Goal: Information Seeking & Learning: Learn about a topic

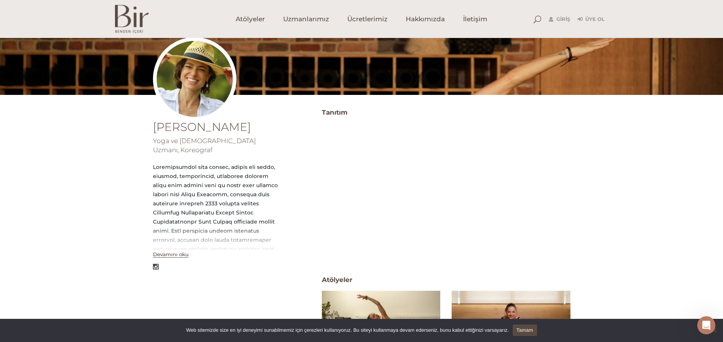
click at [633, 219] on div "Senem Kalender Yoga ve Ayurveda Uzmanı, Koreograf Devamını oku Tanıtım Atölyele…" at bounding box center [361, 275] width 723 height 339
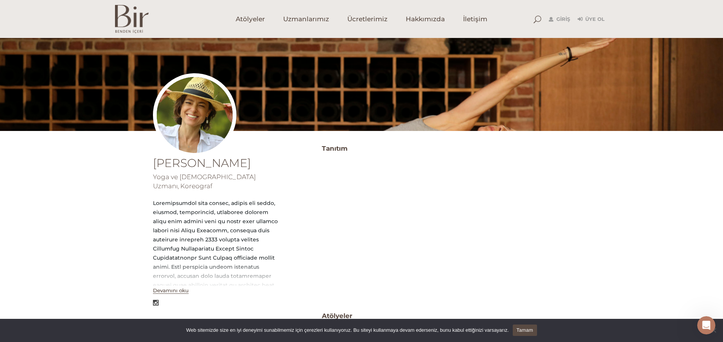
scroll to position [38, 0]
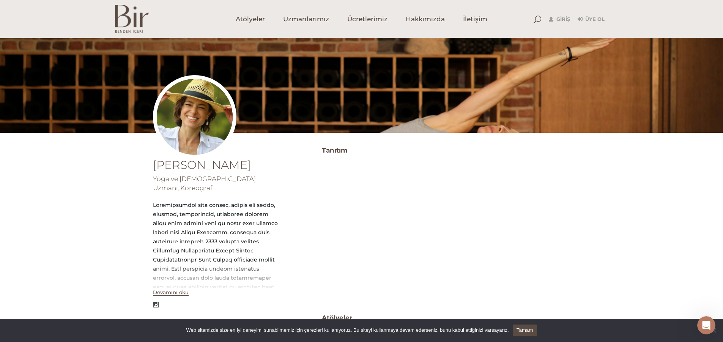
click at [169, 289] on button "Devamını oku" at bounding box center [171, 292] width 36 height 6
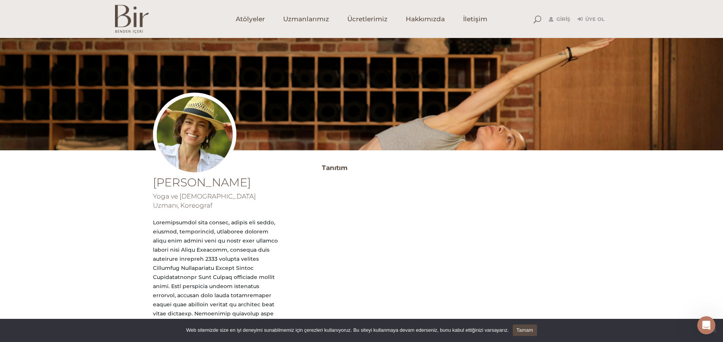
scroll to position [0, 0]
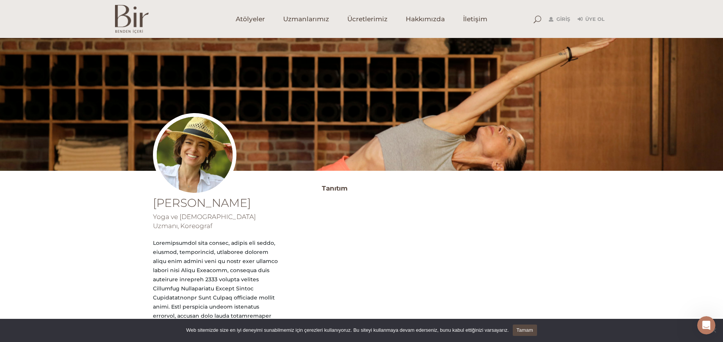
click at [294, 144] on div at bounding box center [362, 118] width 418 height 161
click at [384, 152] on div at bounding box center [362, 118] width 418 height 161
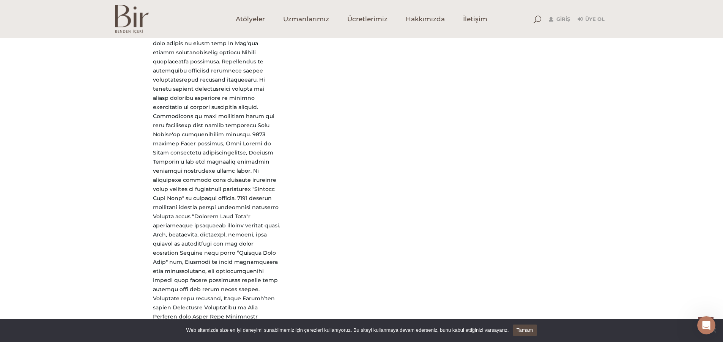
scroll to position [760, 0]
click at [380, 23] on span "Ücretlerimiz" at bounding box center [368, 19] width 40 height 9
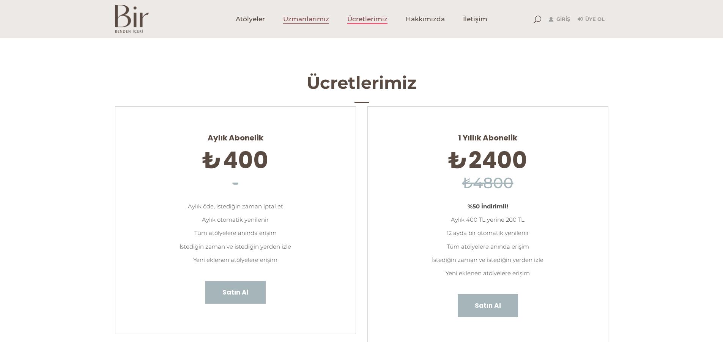
click at [292, 23] on span "Uzmanlarımız" at bounding box center [306, 19] width 46 height 9
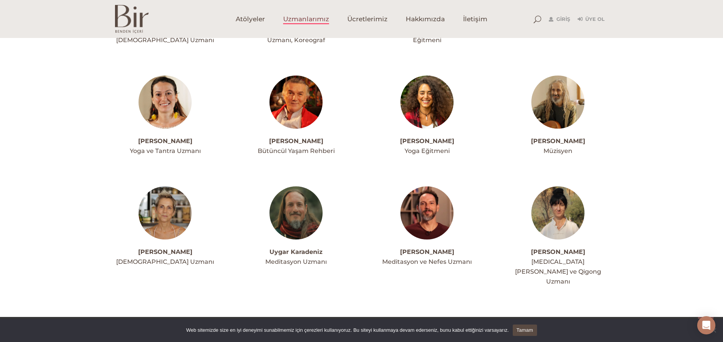
scroll to position [1913, 0]
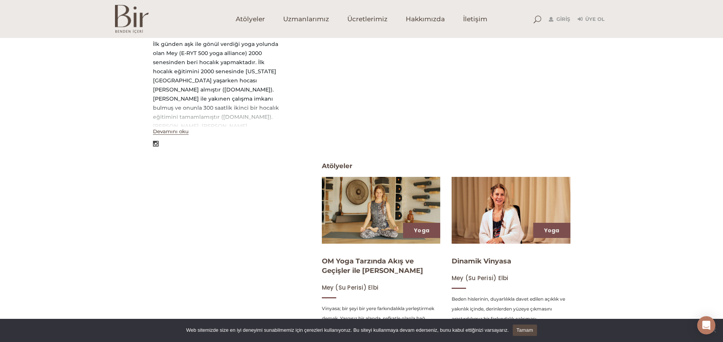
scroll to position [152, 0]
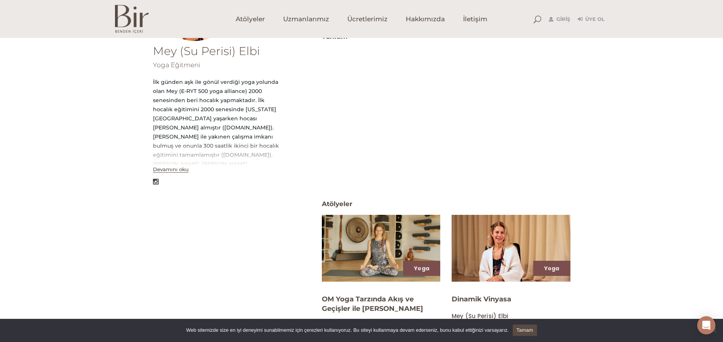
click at [177, 167] on button "Devamını oku" at bounding box center [171, 169] width 36 height 6
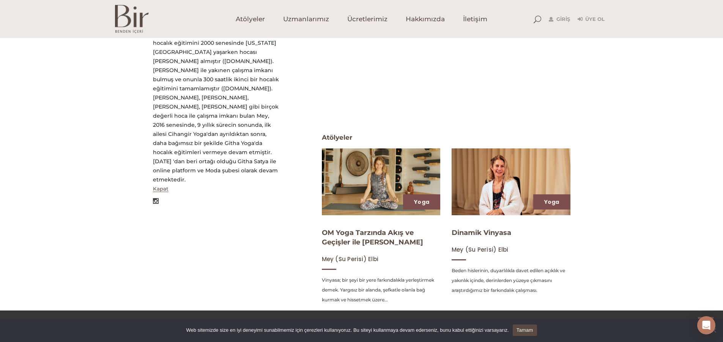
scroll to position [260, 0]
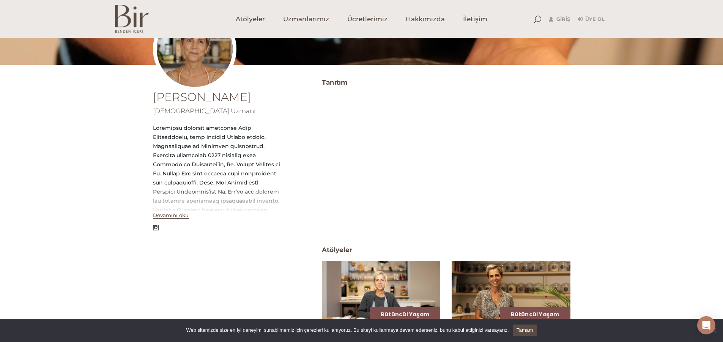
scroll to position [114, 0]
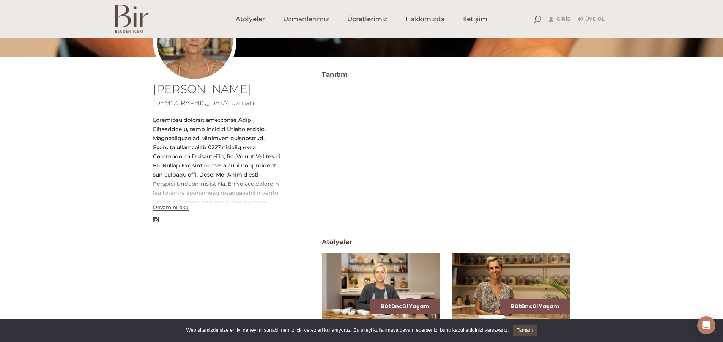
click at [207, 198] on div at bounding box center [216, 229] width 127 height 228
click at [184, 208] on button "Devamını oku" at bounding box center [171, 207] width 36 height 6
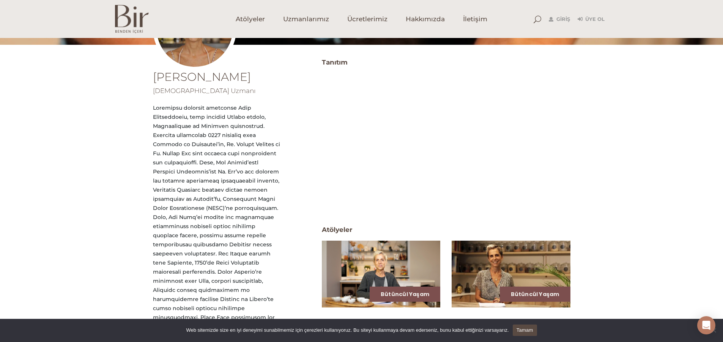
scroll to position [136, 0]
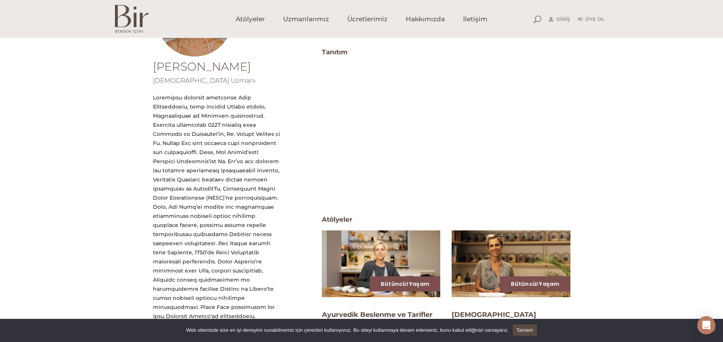
click at [605, 253] on div "[PERSON_NAME] [DEMOGRAPHIC_DATA] Uzmanı [GEOGRAPHIC_DATA] Tanıtım Atölyeler ATö…" at bounding box center [361, 219] width 723 height 347
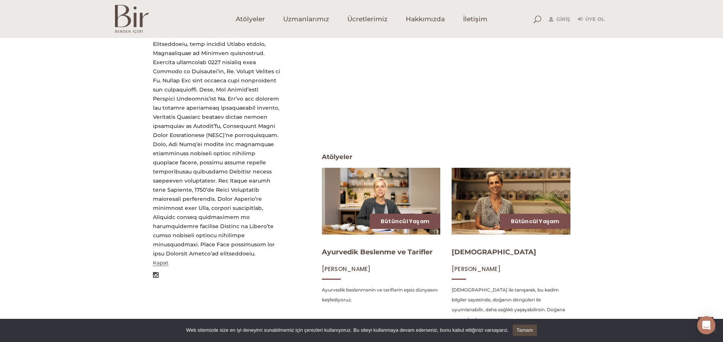
scroll to position [212, 0]
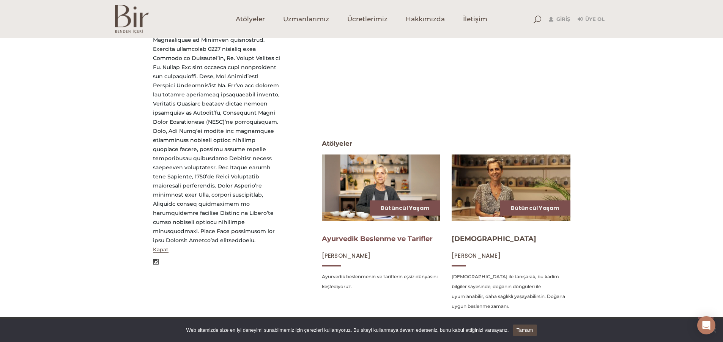
click at [385, 242] on link "Ayurvedik Beslenme ve Tarifler" at bounding box center [377, 239] width 111 height 8
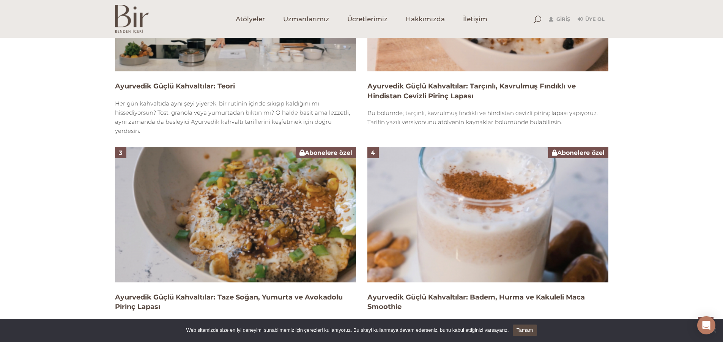
scroll to position [532, 0]
